Goal: Information Seeking & Learning: Learn about a topic

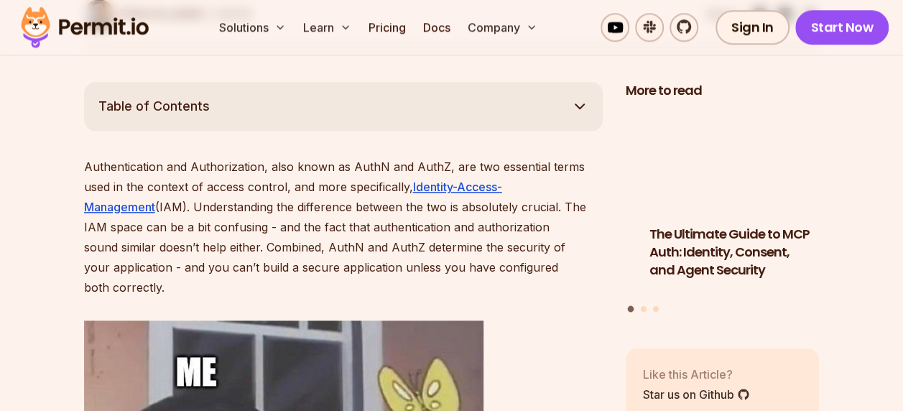
scroll to position [790, 0]
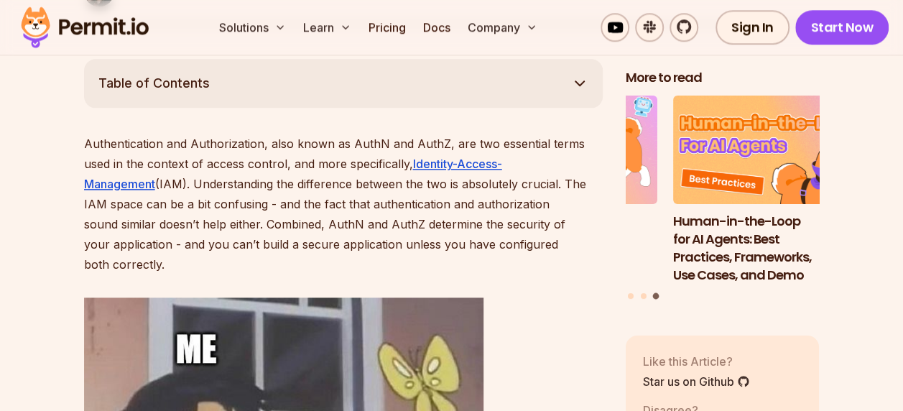
drag, startPoint x: 86, startPoint y: 139, endPoint x: 510, endPoint y: 242, distance: 436.0
click at [510, 242] on p "Authentication and Authorization, also known as AuthN and AuthZ, are two essent…" at bounding box center [343, 204] width 518 height 141
copy p "Authentication and Authorization, also known as AuthN and AuthZ, are two essent…"
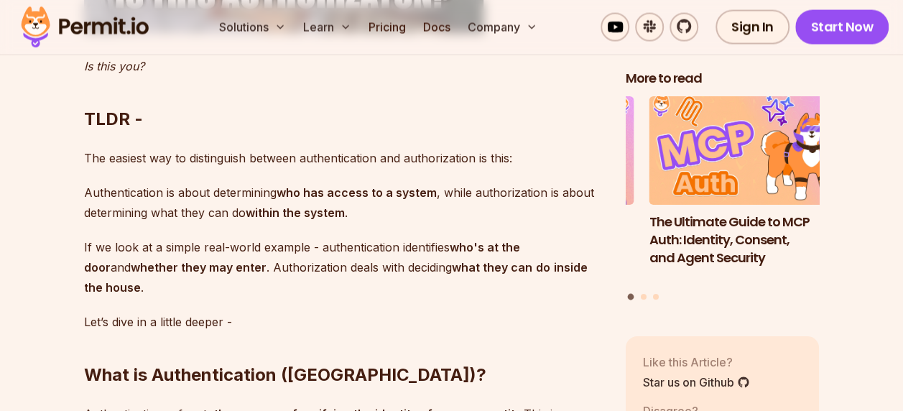
scroll to position [1436, 0]
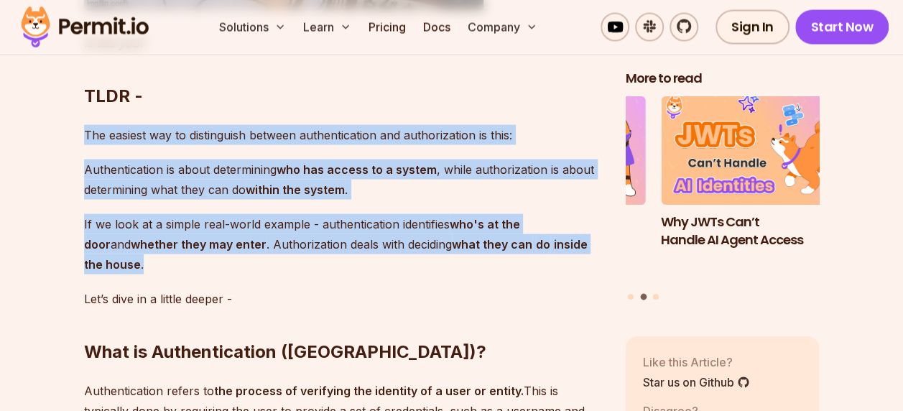
drag, startPoint x: 83, startPoint y: 108, endPoint x: 344, endPoint y: 243, distance: 293.2
copy div "The easiest way to distinguish between authentication and authorization is this…"
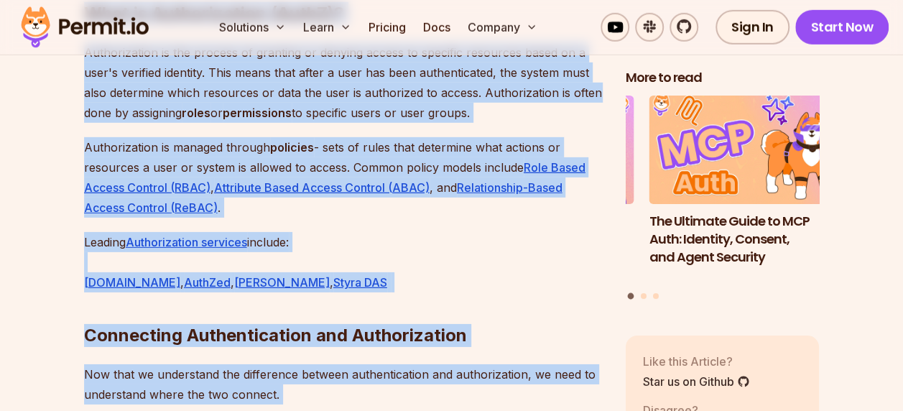
scroll to position [2161, 0]
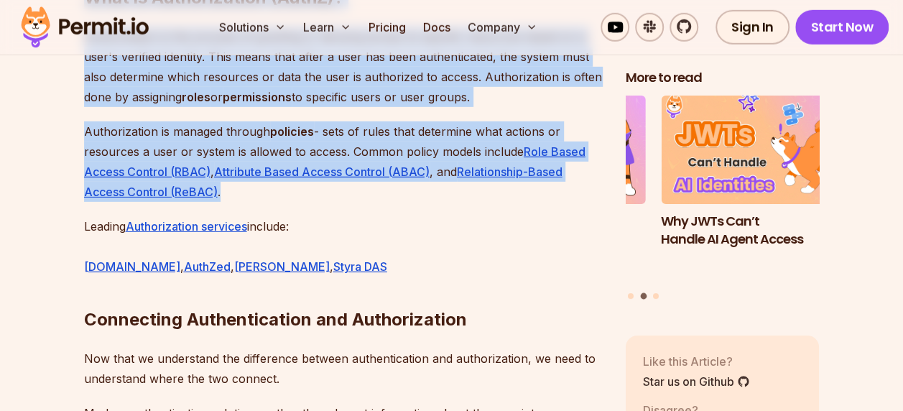
drag, startPoint x: 90, startPoint y: 113, endPoint x: 521, endPoint y: 168, distance: 435.0
copy div "Lore ip Dolorsitametco (AdipI)? Elitseddoeiusm tempor in utl etdolor ma aliquae…"
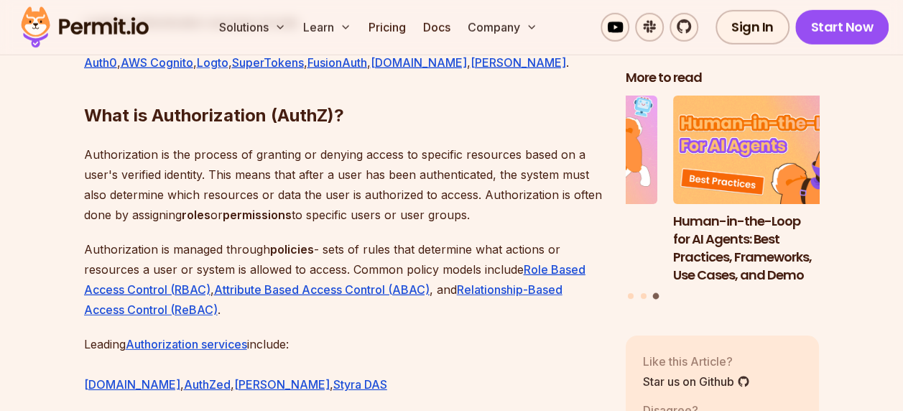
scroll to position [1802, 0]
